Goal: Task Accomplishment & Management: Manage account settings

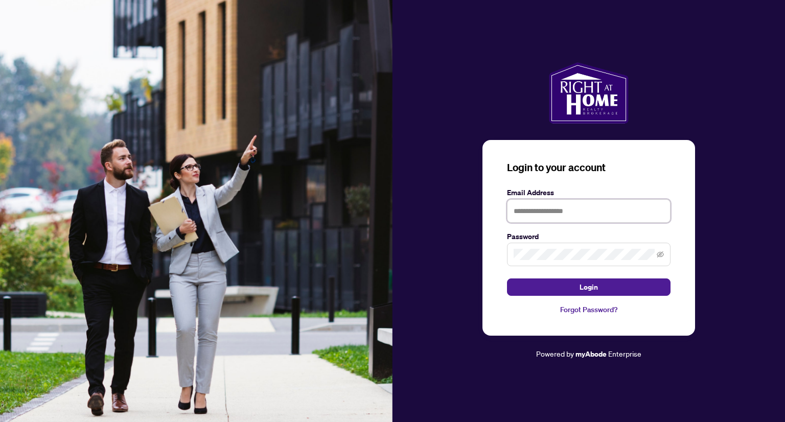
click at [537, 212] on input "text" at bounding box center [589, 211] width 164 height 24
type input "**********"
click at [507, 279] on button "Login" at bounding box center [589, 287] width 164 height 17
click at [537, 263] on span at bounding box center [589, 255] width 164 height 24
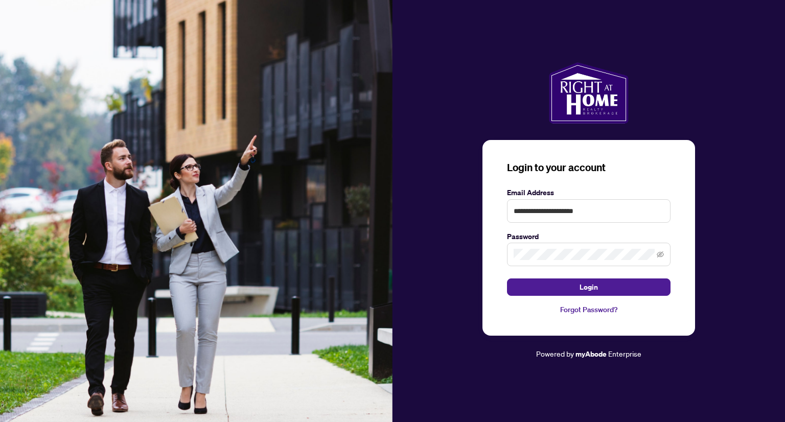
click at [537, 262] on span at bounding box center [589, 255] width 164 height 24
click at [507, 279] on button "Login" at bounding box center [589, 287] width 164 height 17
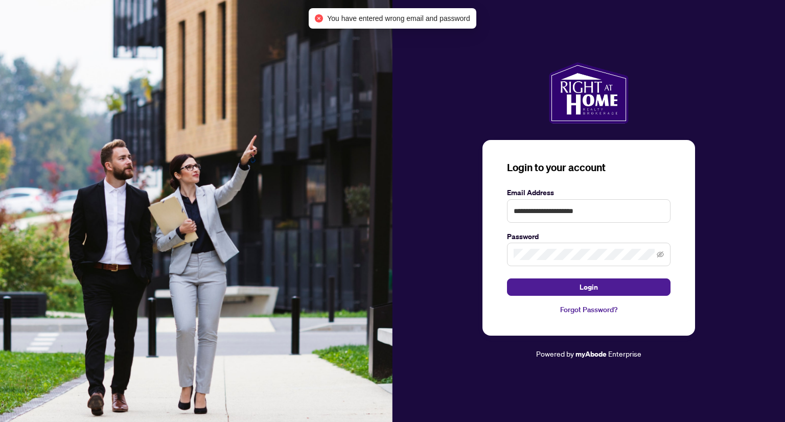
click at [537, 261] on span at bounding box center [589, 255] width 164 height 24
click at [537, 260] on span at bounding box center [589, 255] width 164 height 24
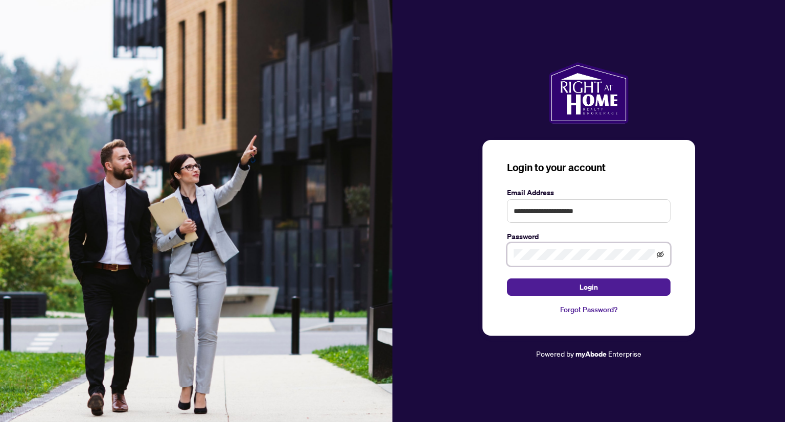
click at [537, 256] on icon "eye-invisible" at bounding box center [661, 255] width 2 height 2
click at [507, 279] on button "Login" at bounding box center [589, 287] width 164 height 17
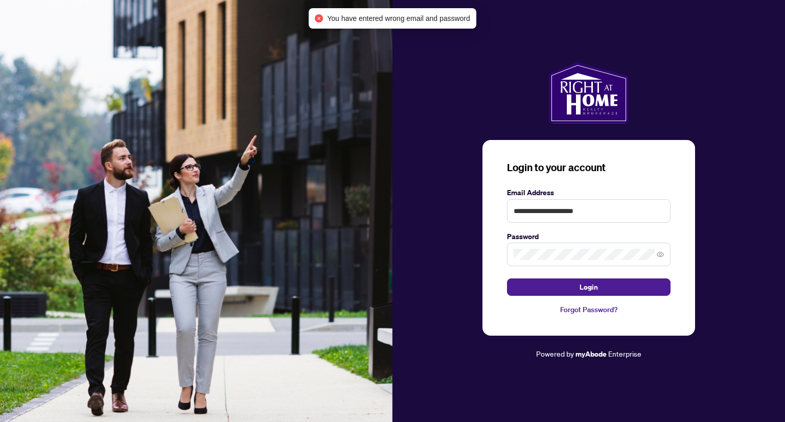
click at [537, 262] on span at bounding box center [589, 255] width 164 height 24
click at [537, 313] on link "Forgot Password?" at bounding box center [589, 309] width 164 height 11
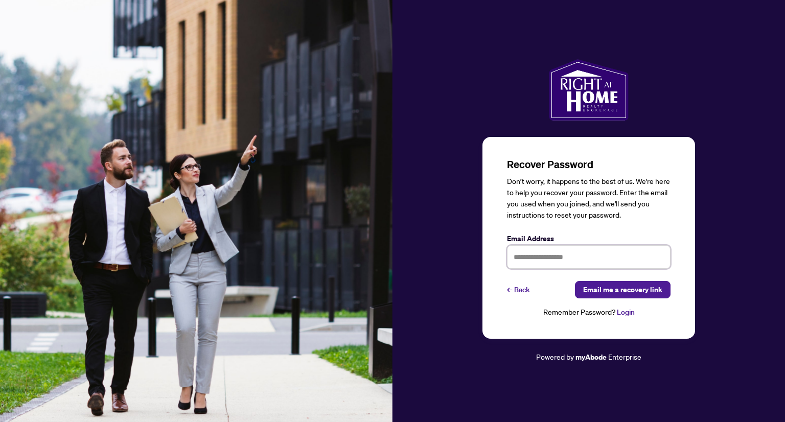
click at [537, 260] on input "text" at bounding box center [589, 257] width 164 height 24
type input "**********"
click at [537, 288] on span "Email me a recovery link" at bounding box center [622, 290] width 79 height 16
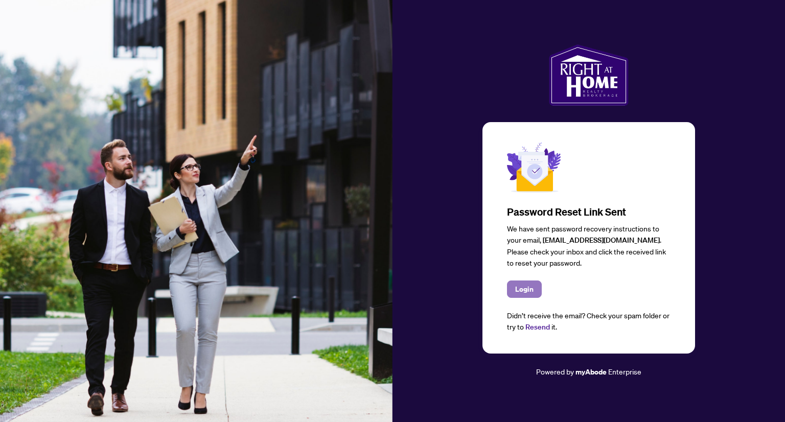
click at [519, 290] on span "Login" at bounding box center [524, 289] width 18 height 16
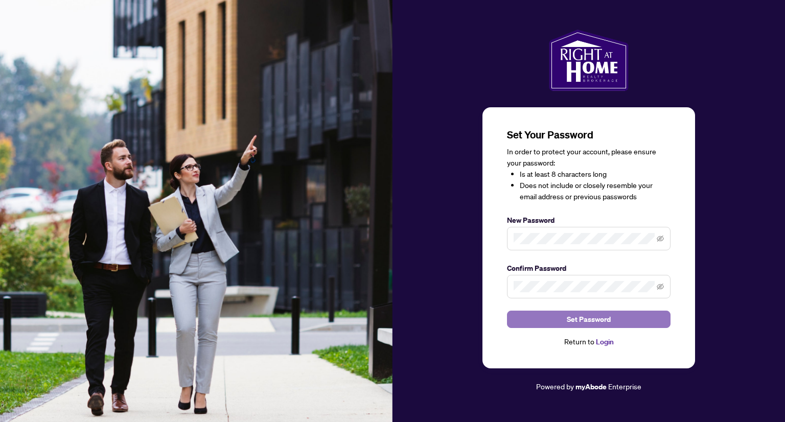
click at [587, 319] on span "Set Password" at bounding box center [589, 319] width 44 height 16
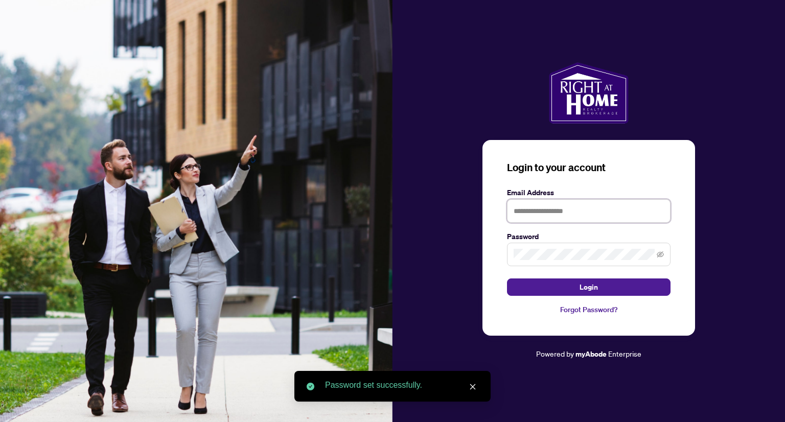
click at [547, 222] on input "text" at bounding box center [589, 211] width 164 height 24
type input "**********"
click at [555, 246] on span at bounding box center [589, 255] width 164 height 24
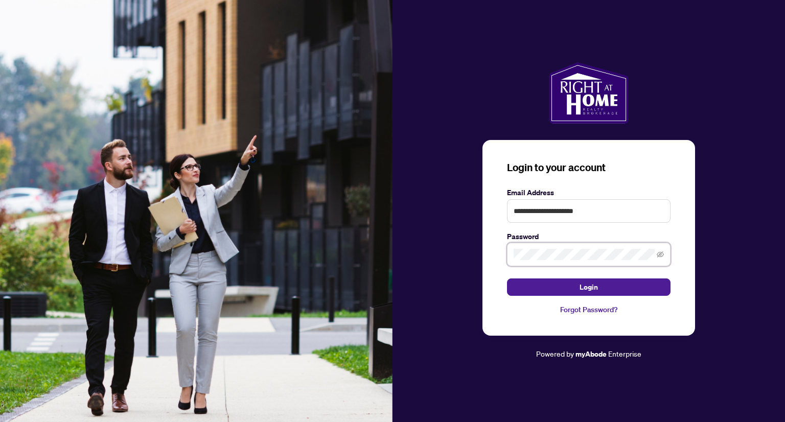
click at [507, 279] on button "Login" at bounding box center [589, 287] width 164 height 17
